Goal: Information Seeking & Learning: Learn about a topic

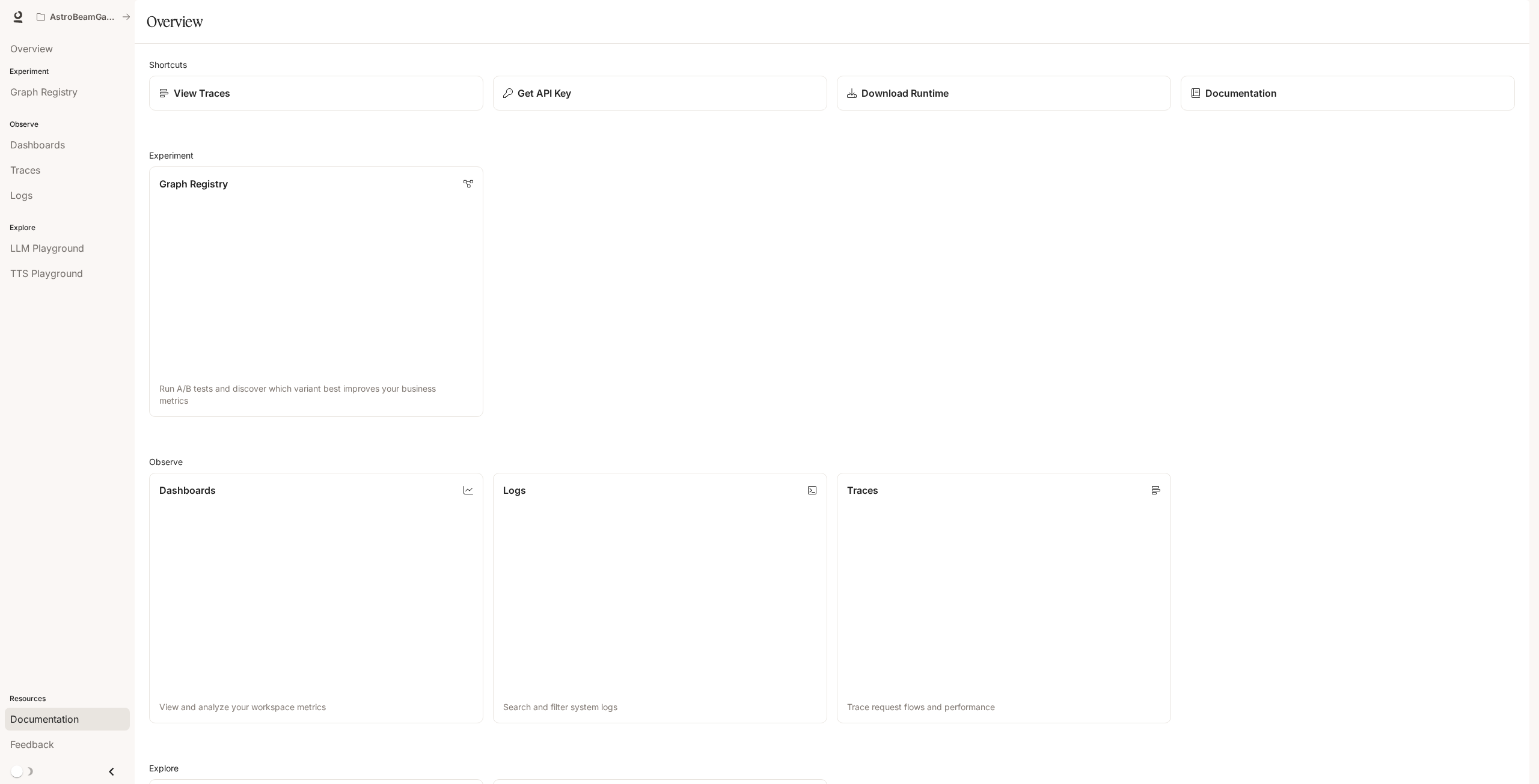
click at [70, 712] on span "Documentation" at bounding box center [44, 719] width 69 height 14
